Goal: Information Seeking & Learning: Learn about a topic

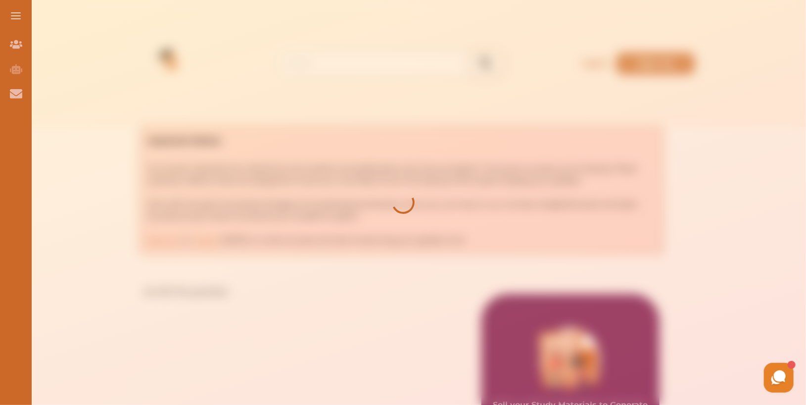
click at [281, 111] on div at bounding box center [403, 202] width 806 height 405
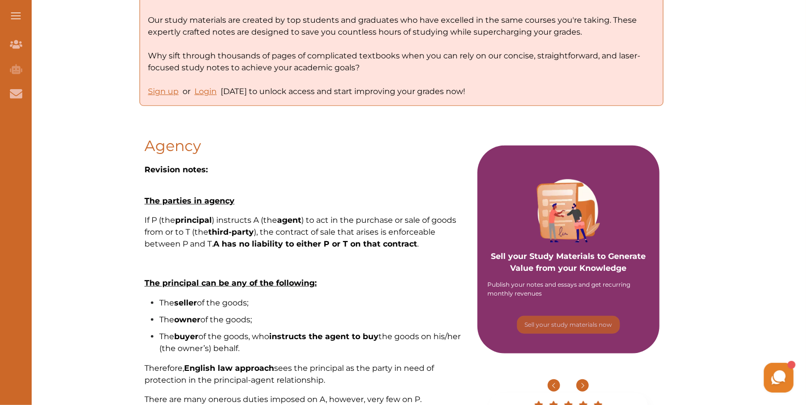
scroll to position [150, 0]
